Goal: Task Accomplishment & Management: Use online tool/utility

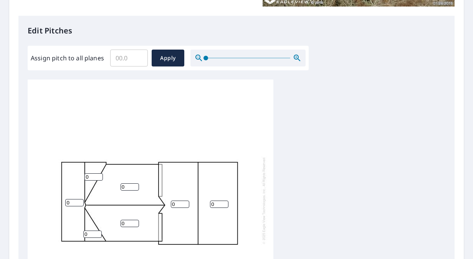
scroll to position [192, 0]
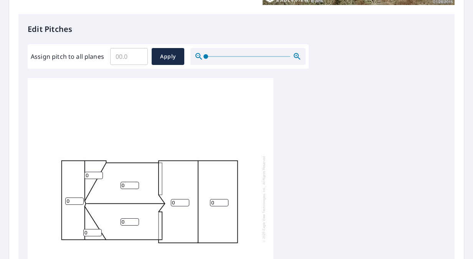
click at [130, 64] on input "Assign pitch to all planes" at bounding box center [129, 56] width 38 height 21
type input "6"
click at [161, 53] on span "Apply" at bounding box center [168, 57] width 20 height 10
type input "6"
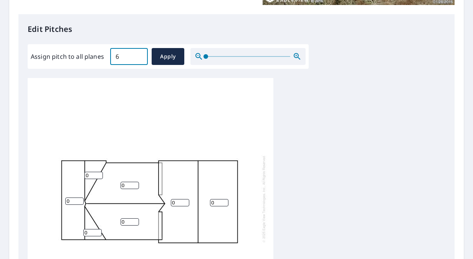
type input "6"
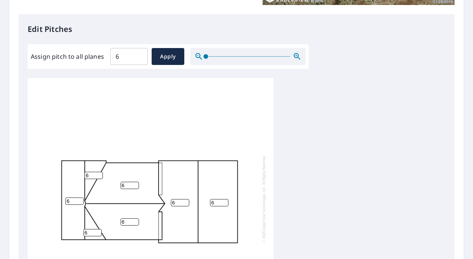
drag, startPoint x: 71, startPoint y: 202, endPoint x: 59, endPoint y: 203, distance: 11.2
click at [59, 203] on div "6 6 6 6 6 6 6" at bounding box center [151, 198] width 246 height 241
type input "7"
drag, startPoint x: 87, startPoint y: 176, endPoint x: 83, endPoint y: 173, distance: 5.5
click at [83, 173] on div "6 6 6 6 7 6 6" at bounding box center [151, 198] width 246 height 241
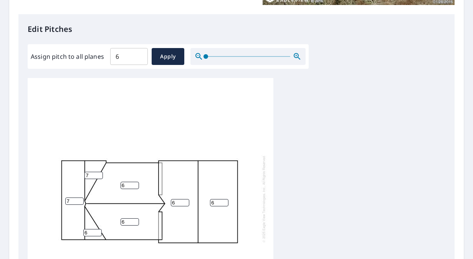
type input "7"
drag, startPoint x: 92, startPoint y: 232, endPoint x: 25, endPoint y: 234, distance: 67.6
click at [25, 234] on div "Edit Pitches Assign pitch to all planes 6 ​ Apply 6 6 6 6 7 7 6" at bounding box center [236, 171] width 436 height 314
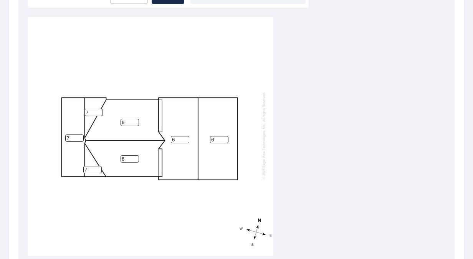
scroll to position [345, 0]
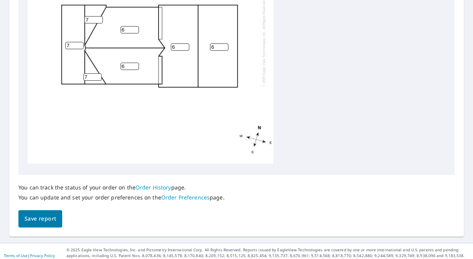
type input "7"
click at [51, 217] on span "Save report" at bounding box center [40, 219] width 31 height 10
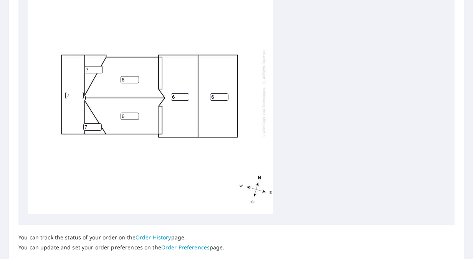
scroll to position [269, 0]
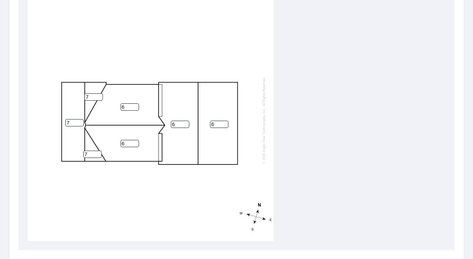
scroll to position [354, 0]
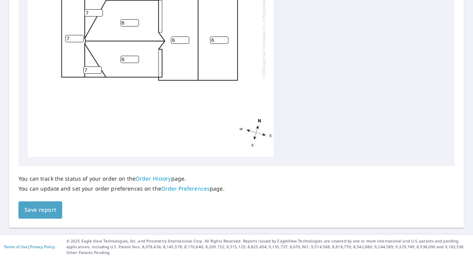
click at [46, 205] on span "Save report" at bounding box center [40, 210] width 31 height 10
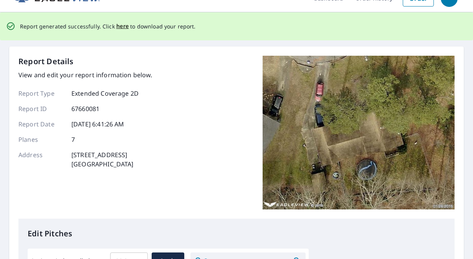
scroll to position [0, 0]
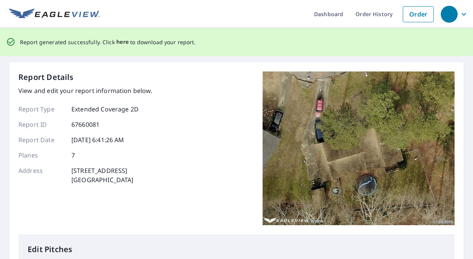
click at [118, 44] on span "here" at bounding box center [122, 42] width 13 height 10
